Goal: Transaction & Acquisition: Purchase product/service

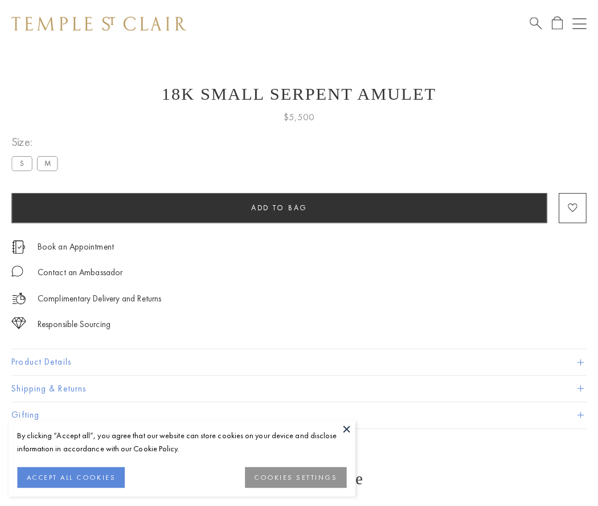
scroll to position [46, 0]
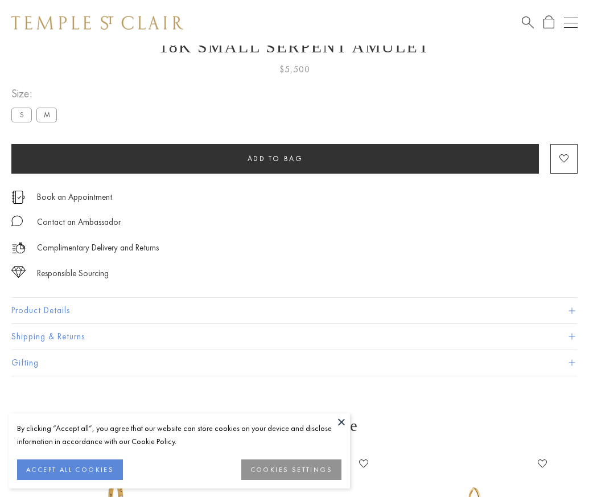
click at [275, 158] on span "Add to bag" at bounding box center [276, 159] width 56 height 10
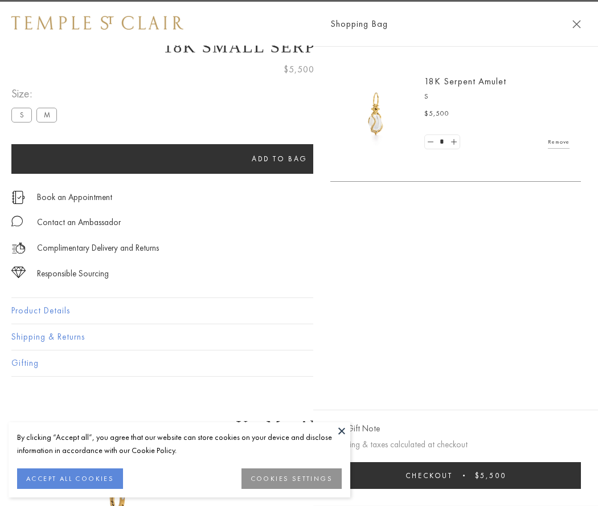
click at [495, 475] on button "Checkout $5,500" at bounding box center [455, 475] width 251 height 27
